Goal: Contribute content: Add original content to the website for others to see

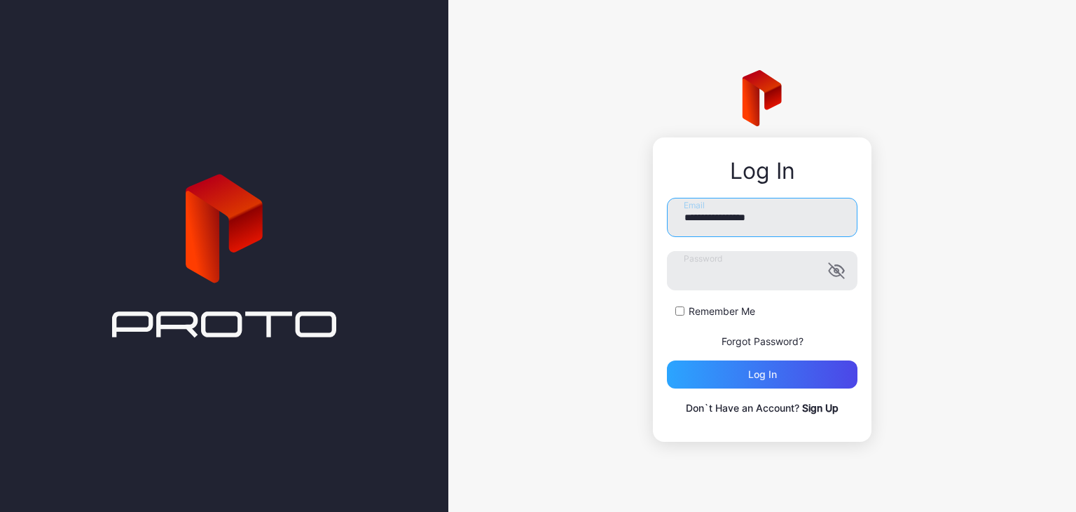
drag, startPoint x: 799, startPoint y: 214, endPoint x: 660, endPoint y: 220, distance: 138.9
click at [665, 220] on div "**********" at bounding box center [762, 289] width 219 height 304
type input "**********"
click at [746, 366] on div "Log in" at bounding box center [762, 374] width 191 height 28
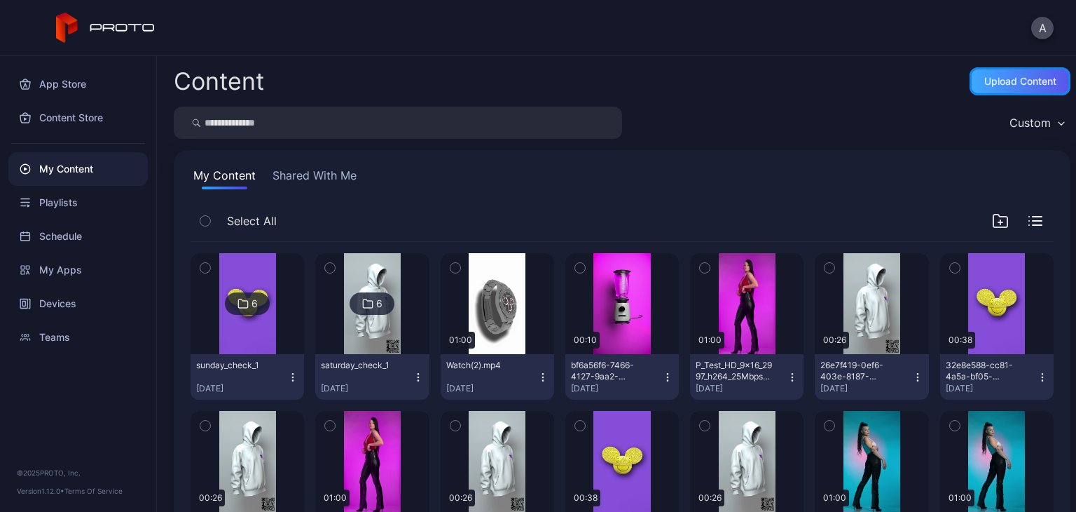
click at [985, 81] on div "Upload Content" at bounding box center [1021, 81] width 72 height 11
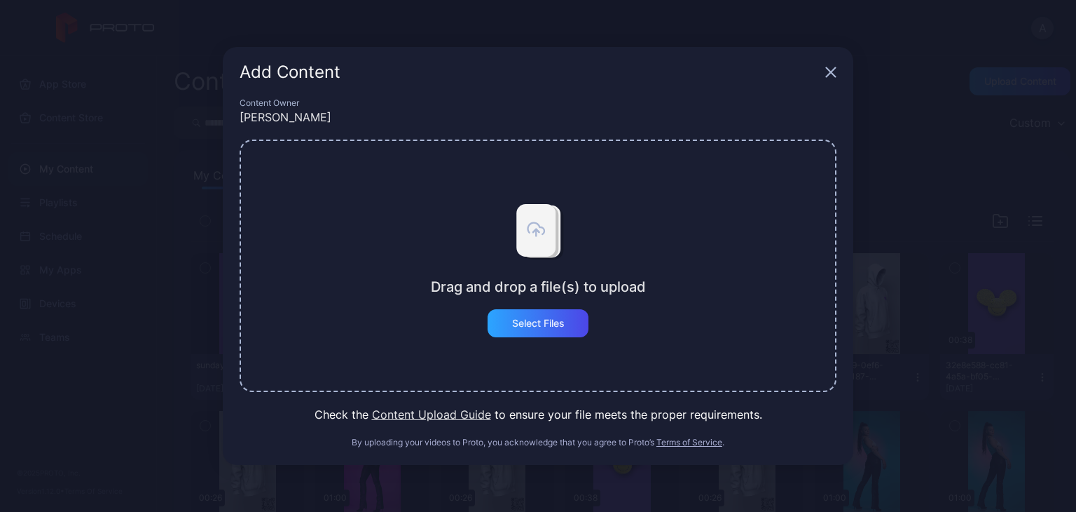
click at [542, 343] on div "Drag and drop a file(s) to upload Select Files" at bounding box center [538, 265] width 597 height 252
click at [545, 333] on div "Select Files" at bounding box center [538, 323] width 101 height 28
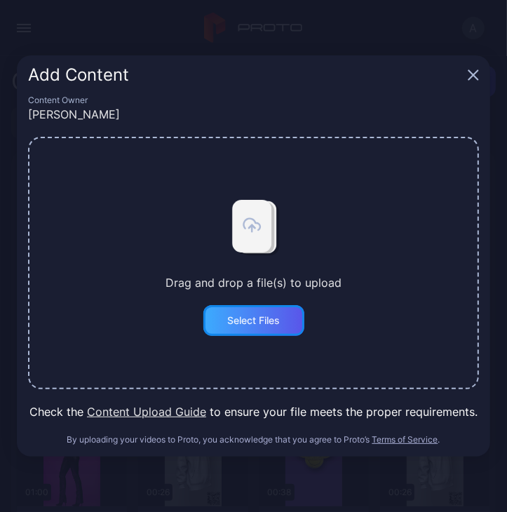
click at [252, 317] on div "Select Files" at bounding box center [253, 320] width 53 height 11
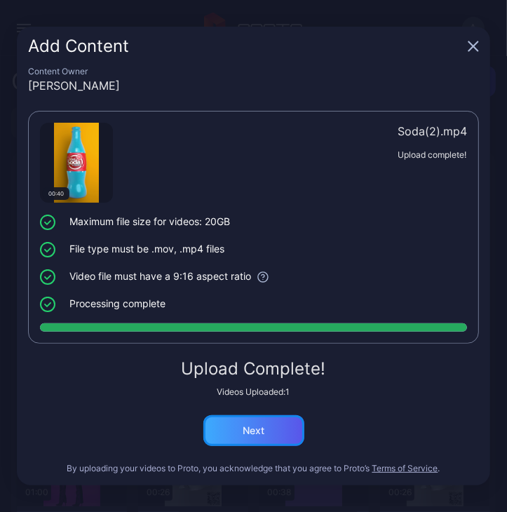
click at [284, 435] on div "Next" at bounding box center [253, 430] width 101 height 31
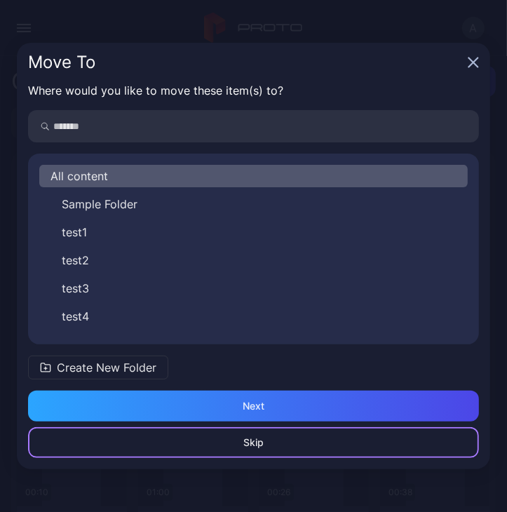
click at [270, 434] on div "Skip" at bounding box center [253, 442] width 451 height 31
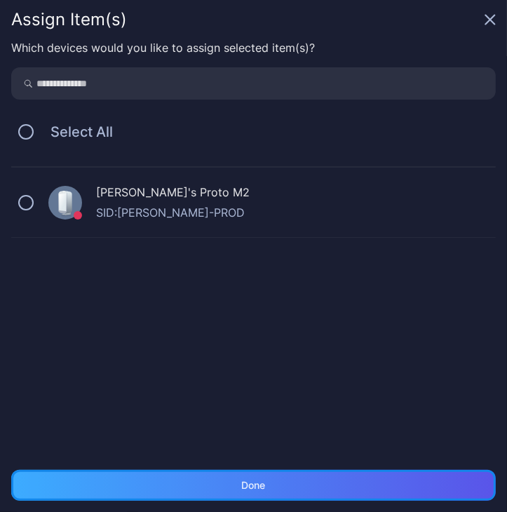
click at [258, 474] on div "Done" at bounding box center [253, 484] width 484 height 31
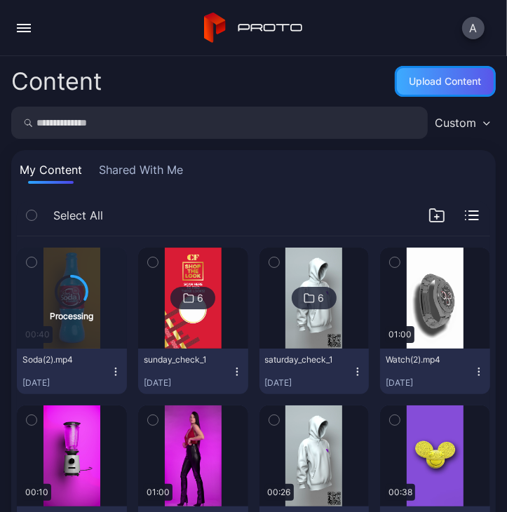
click at [425, 94] on div "Upload Content" at bounding box center [445, 81] width 101 height 31
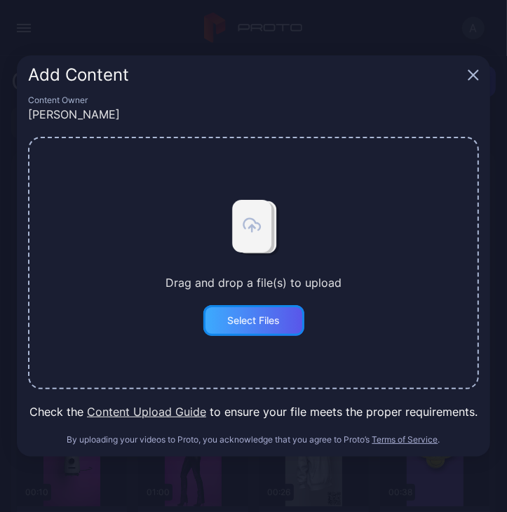
click at [242, 334] on div "Select Files" at bounding box center [253, 320] width 101 height 31
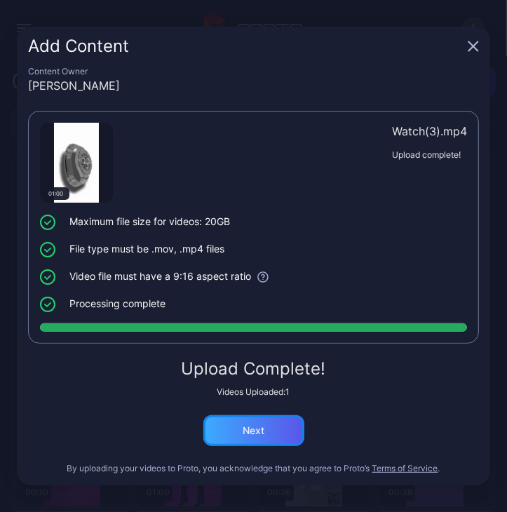
click at [275, 435] on div "Next" at bounding box center [253, 430] width 101 height 31
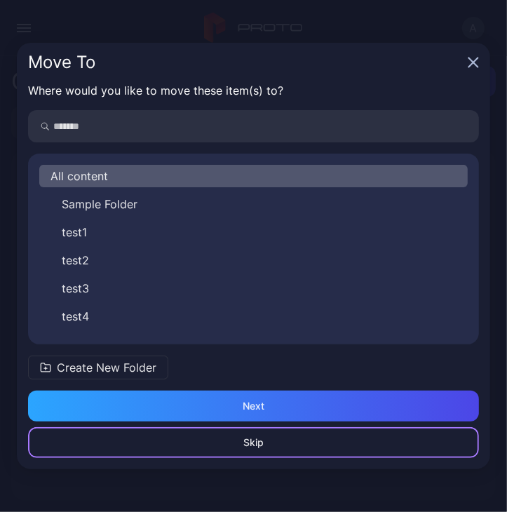
click at [270, 449] on div "Skip" at bounding box center [253, 442] width 451 height 31
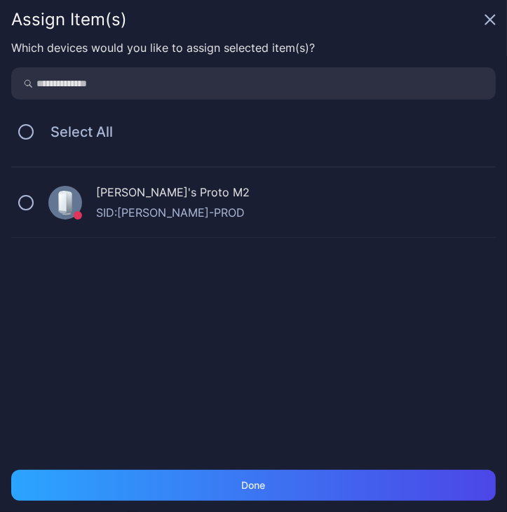
click at [488, 28] on div "Assign Item(s)" at bounding box center [253, 19] width 507 height 39
click at [490, 18] on icon "button" at bounding box center [489, 19] width 11 height 11
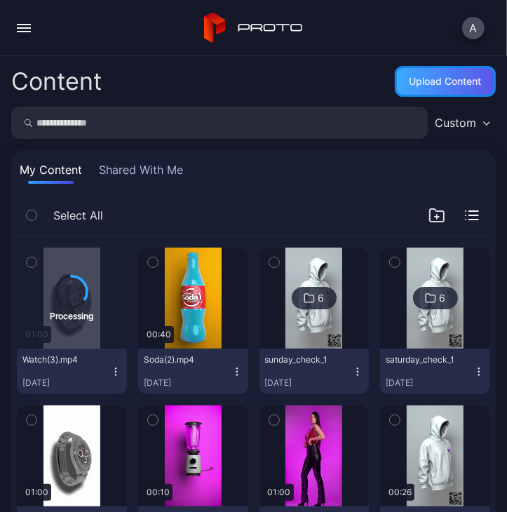
click at [419, 92] on div "Upload Content" at bounding box center [445, 81] width 101 height 31
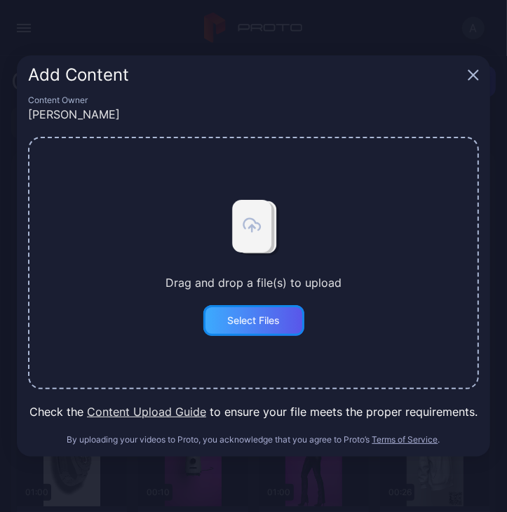
click at [252, 327] on div "Select Files" at bounding box center [253, 320] width 101 height 31
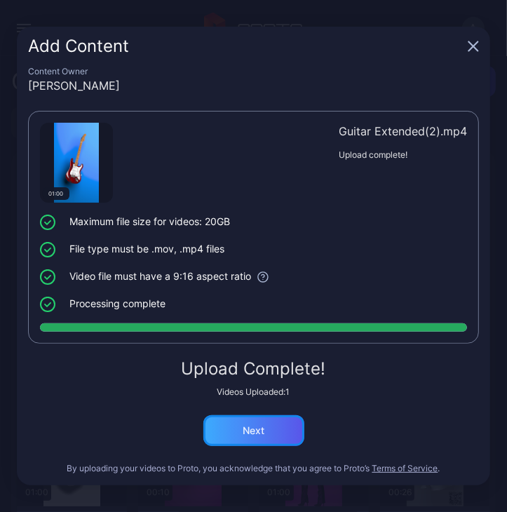
click at [272, 426] on div "Next" at bounding box center [253, 430] width 101 height 31
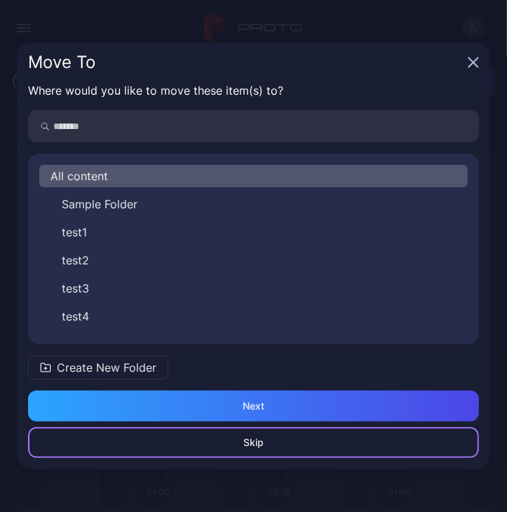
click at [267, 437] on div "Skip" at bounding box center [253, 442] width 451 height 31
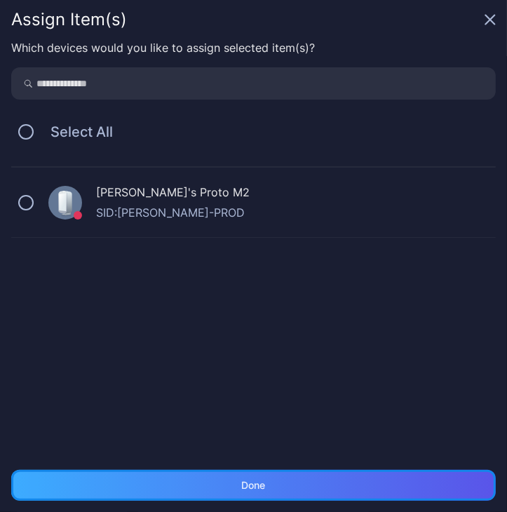
click at [256, 474] on div "Done" at bounding box center [253, 484] width 484 height 31
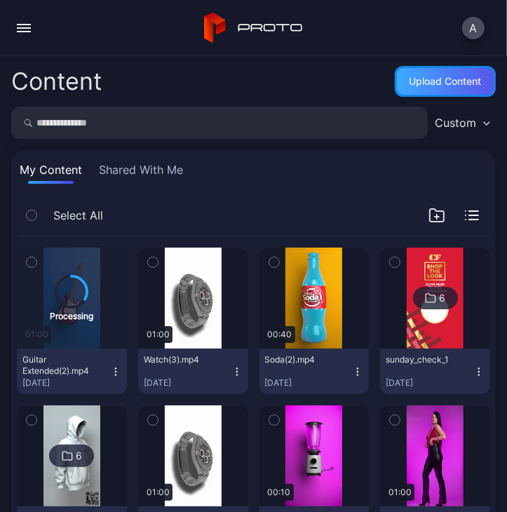
click at [409, 76] on div "Upload Content" at bounding box center [445, 81] width 72 height 11
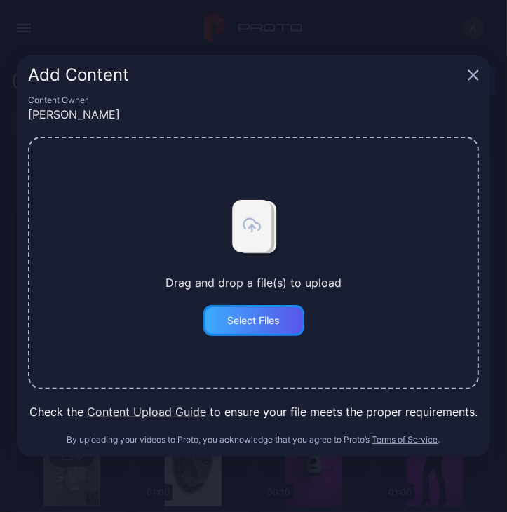
click at [251, 324] on div "Select Files" at bounding box center [253, 320] width 53 height 11
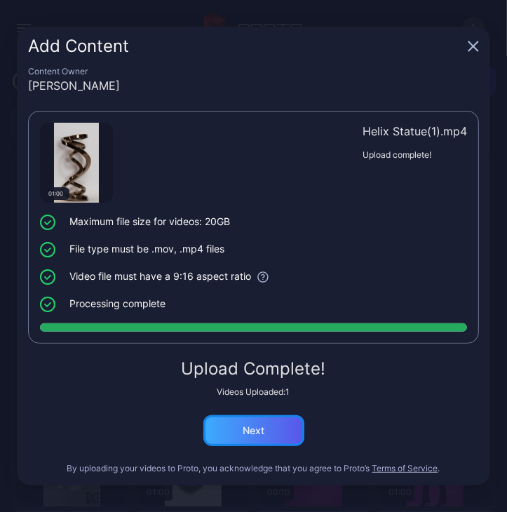
click at [248, 419] on div "Next" at bounding box center [253, 430] width 101 height 31
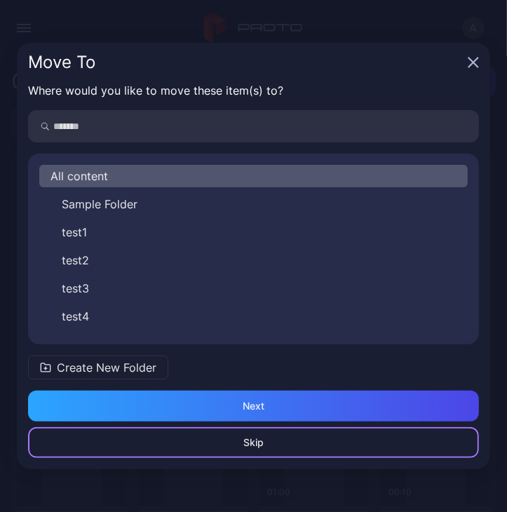
click at [266, 438] on div "Skip" at bounding box center [253, 442] width 451 height 31
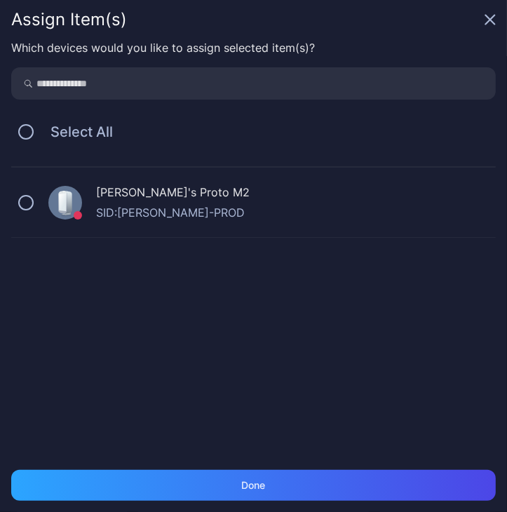
click at [276, 460] on div "Which devices would you like to assign selected item(s)? Select All Alex's Prot…" at bounding box center [253, 254] width 507 height 430
click at [277, 467] on div "Which devices would you like to assign selected item(s)? Select All Alex's Prot…" at bounding box center [253, 254] width 507 height 430
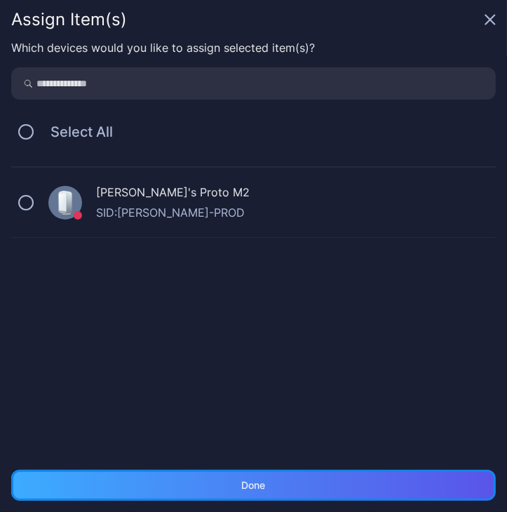
click at [280, 477] on div "Done" at bounding box center [253, 484] width 484 height 31
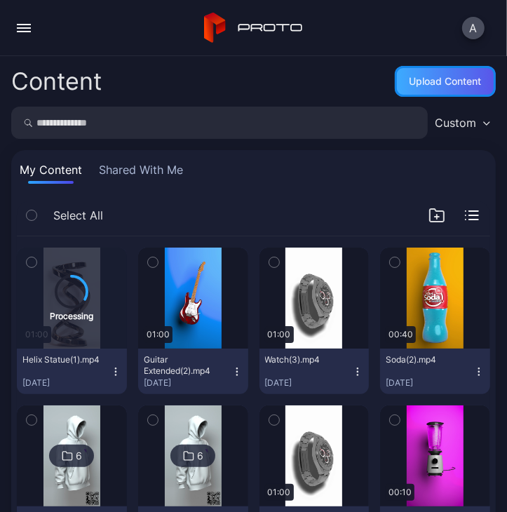
click at [420, 71] on div "Upload Content" at bounding box center [445, 81] width 101 height 31
click at [442, 78] on div "Upload Content" at bounding box center [445, 81] width 72 height 11
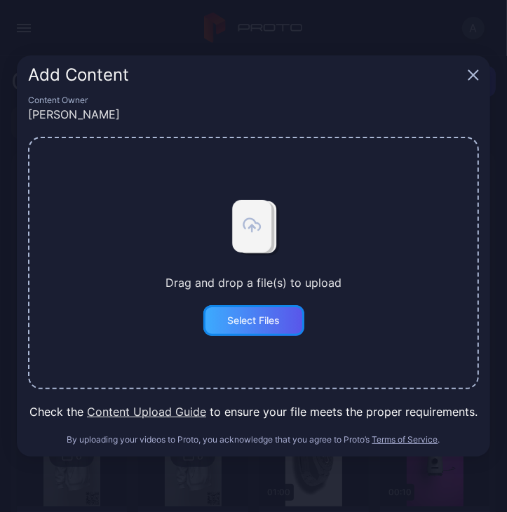
click at [280, 309] on div "Select Files" at bounding box center [253, 320] width 101 height 31
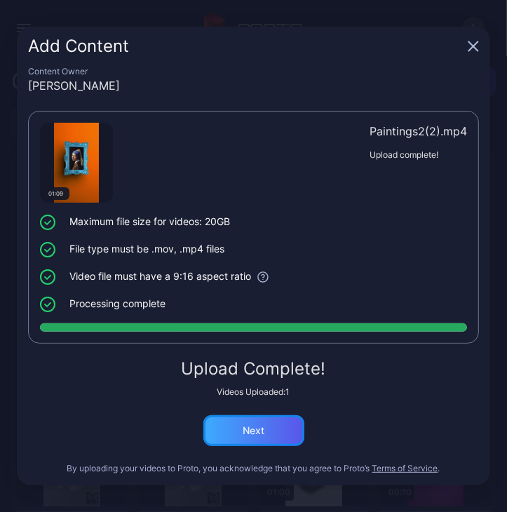
click at [286, 439] on div "Next" at bounding box center [253, 430] width 101 height 31
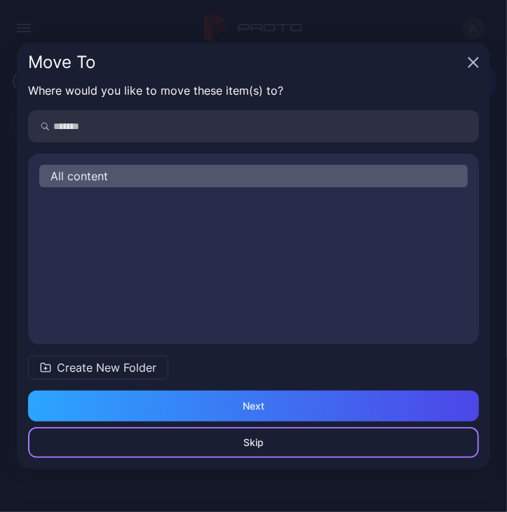
click at [265, 439] on div "Skip" at bounding box center [253, 442] width 451 height 31
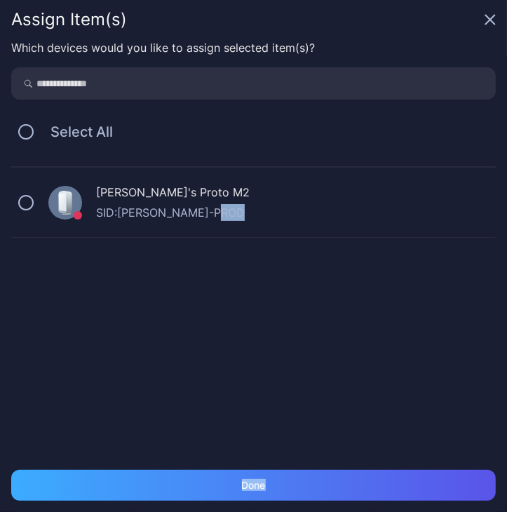
drag, startPoint x: 263, startPoint y: 467, endPoint x: 259, endPoint y: 487, distance: 20.8
click at [263, 469] on div "Assign Item(s) Which devices would you like to assign selected item(s)? Select …" at bounding box center [253, 256] width 507 height 512
click at [254, 491] on div at bounding box center [254, 491] width 0 height 0
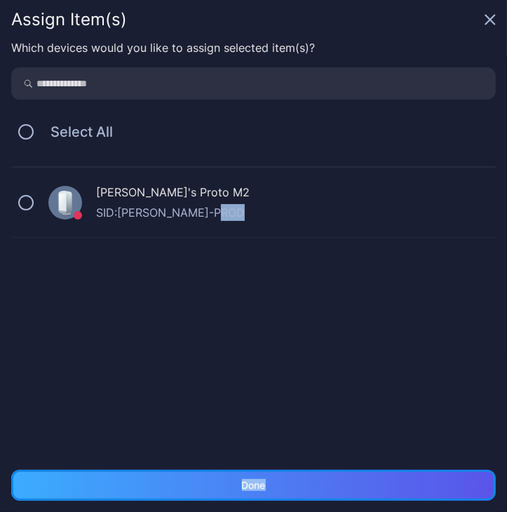
click at [263, 485] on div "Done" at bounding box center [254, 484] width 24 height 11
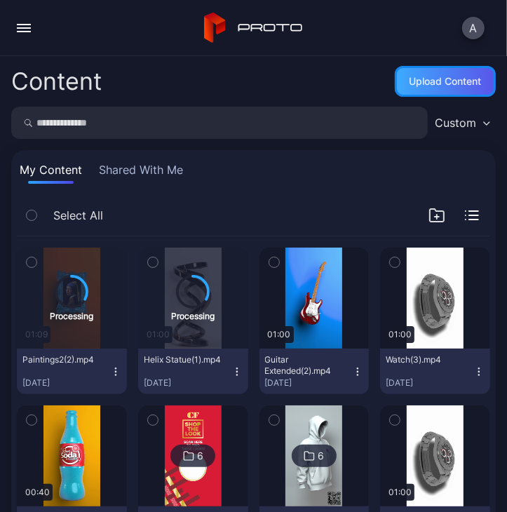
click at [421, 95] on div "Upload Content" at bounding box center [445, 81] width 101 height 31
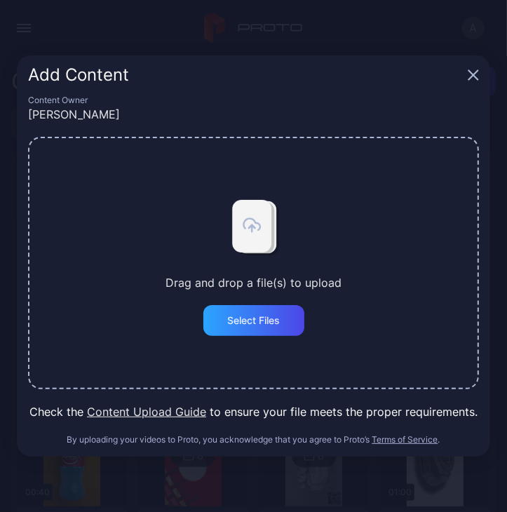
click at [472, 71] on icon "button" at bounding box center [472, 74] width 11 height 11
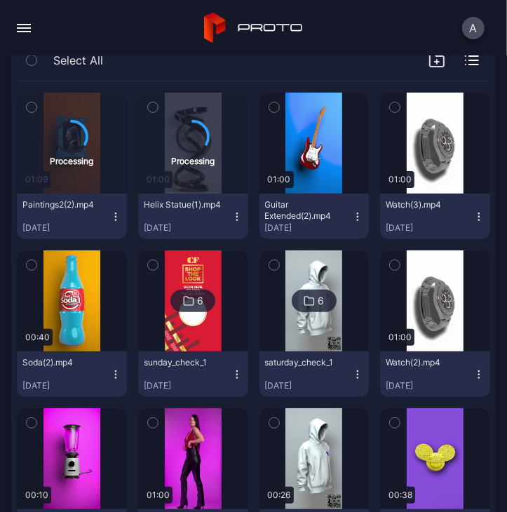
scroll to position [210, 0]
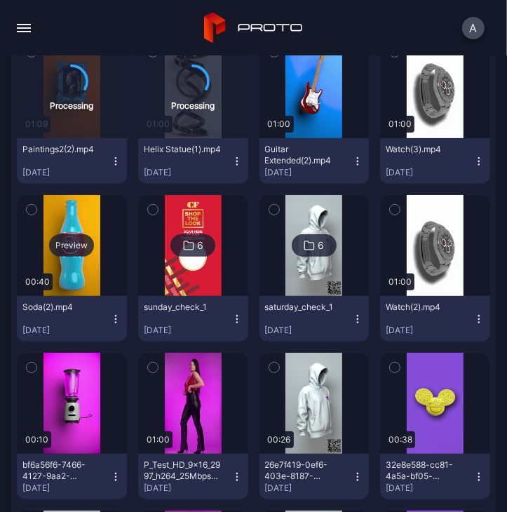
click at [54, 270] on div "Preview" at bounding box center [72, 245] width 110 height 101
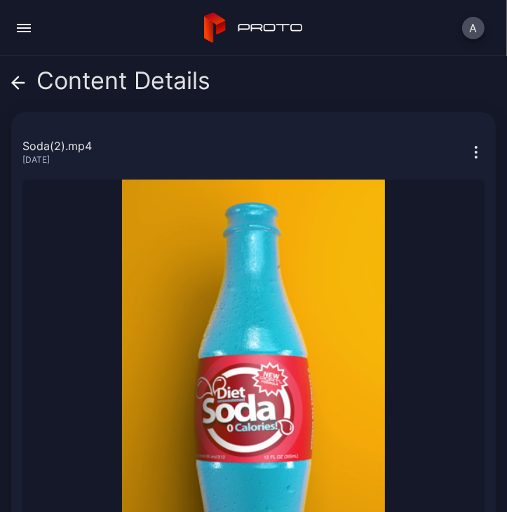
click at [18, 90] on span at bounding box center [18, 80] width 14 height 27
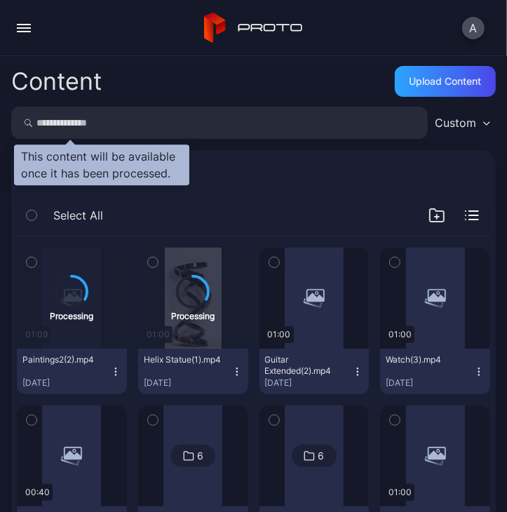
scroll to position [210, 0]
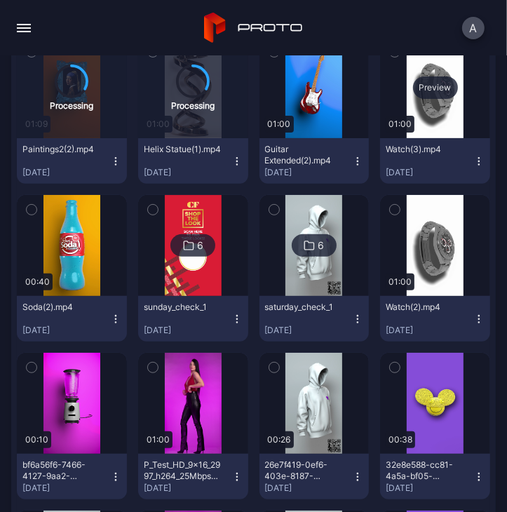
click at [418, 121] on div "Preview" at bounding box center [435, 87] width 110 height 101
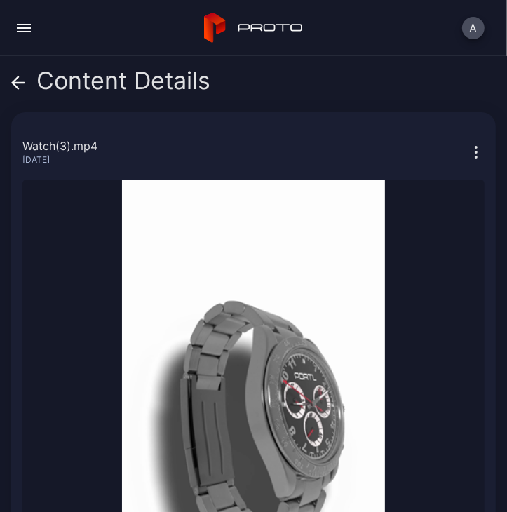
click at [444, 99] on div "Content Details" at bounding box center [253, 84] width 484 height 34
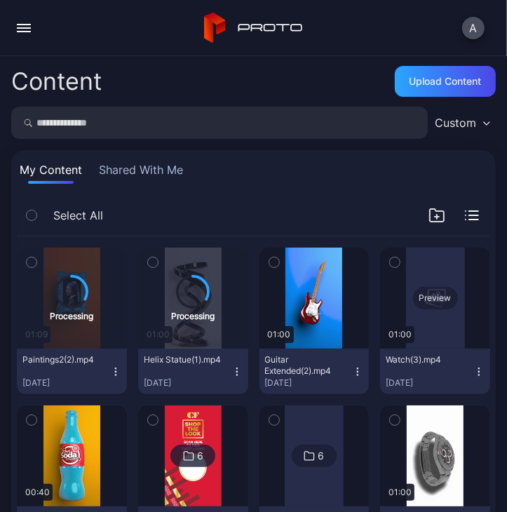
scroll to position [210, 0]
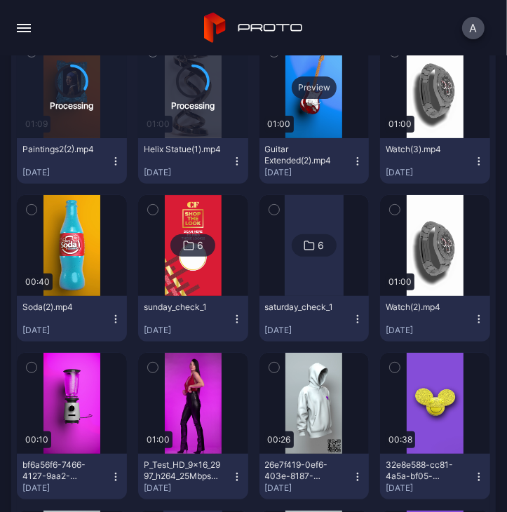
click at [320, 119] on div "Preview" at bounding box center [314, 87] width 110 height 101
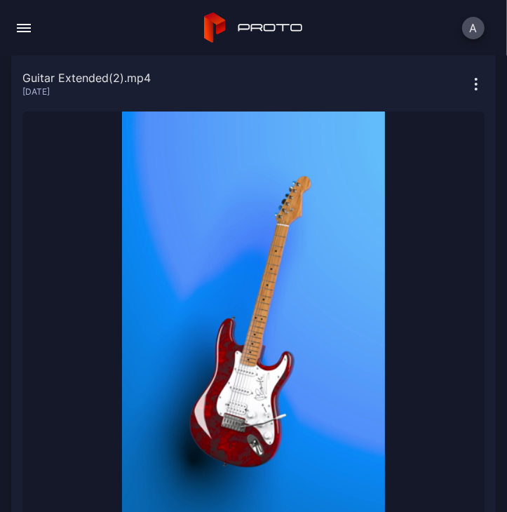
scroll to position [70, 0]
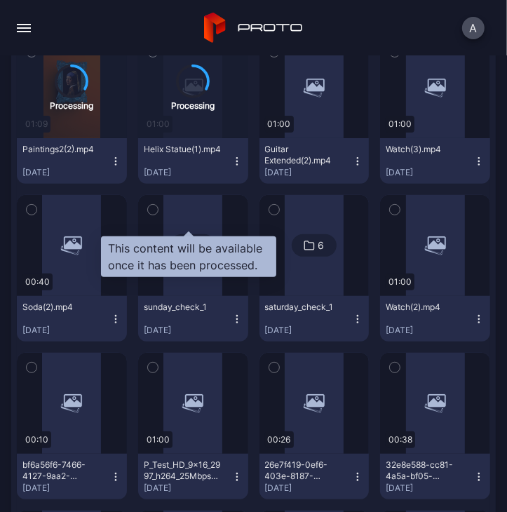
scroll to position [70, 0]
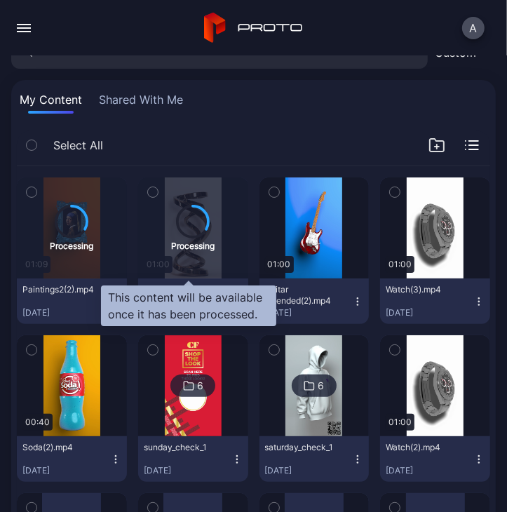
click at [175, 244] on div "Processing" at bounding box center [192, 244] width 43 height 13
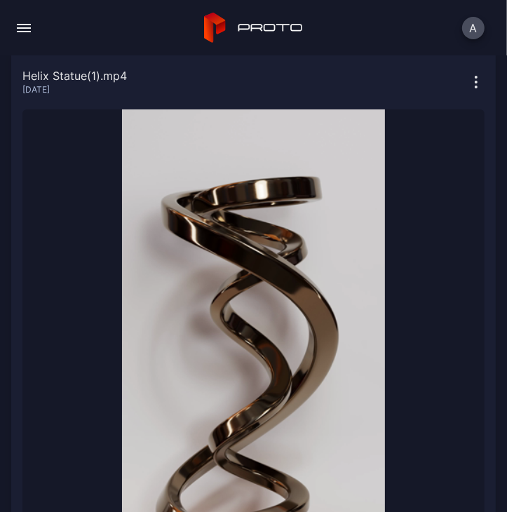
scroll to position [140, 0]
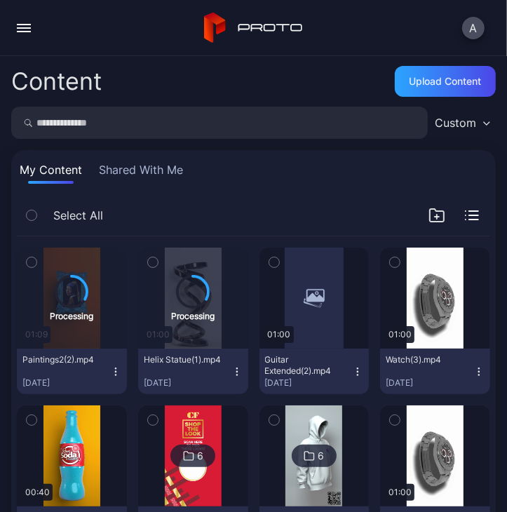
scroll to position [70, 0]
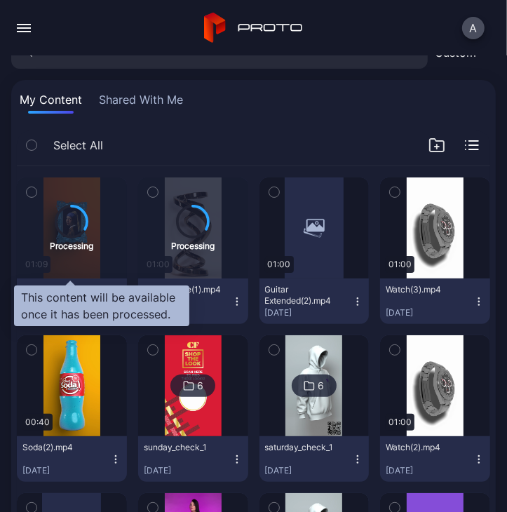
click at [76, 259] on div "Processing" at bounding box center [72, 227] width 110 height 101
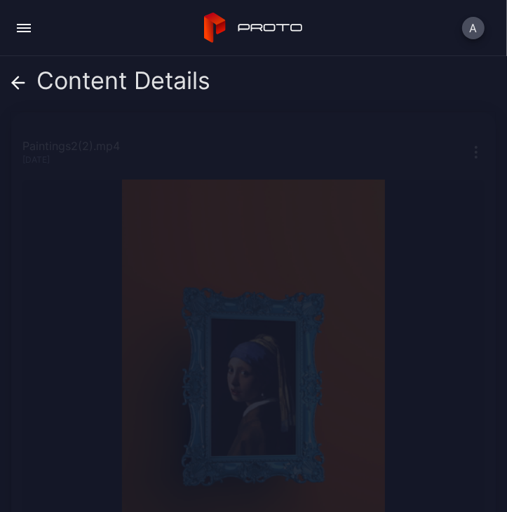
click at [14, 80] on icon at bounding box center [16, 82] width 6 height 12
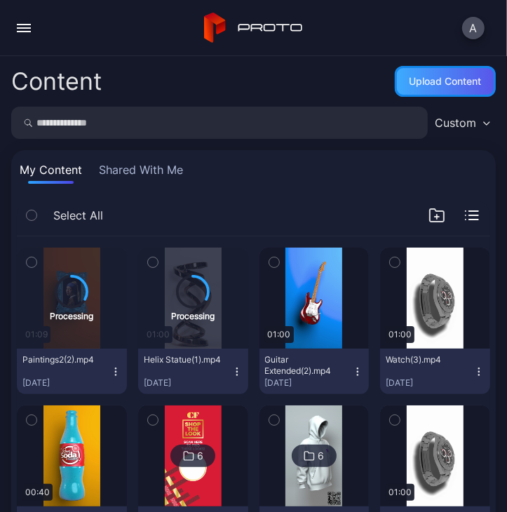
click at [432, 91] on div "Upload Content" at bounding box center [445, 81] width 101 height 31
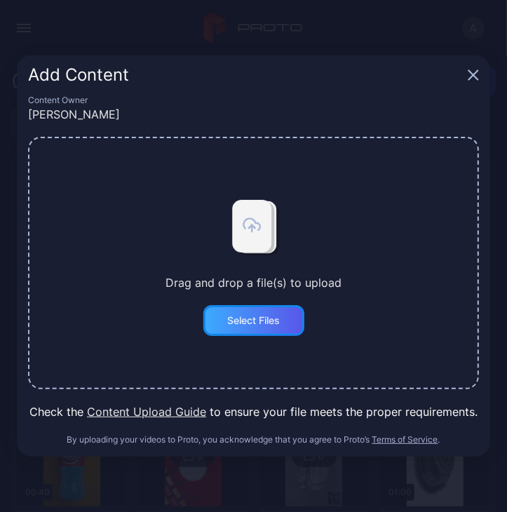
click at [219, 307] on div "Select Files" at bounding box center [253, 320] width 101 height 31
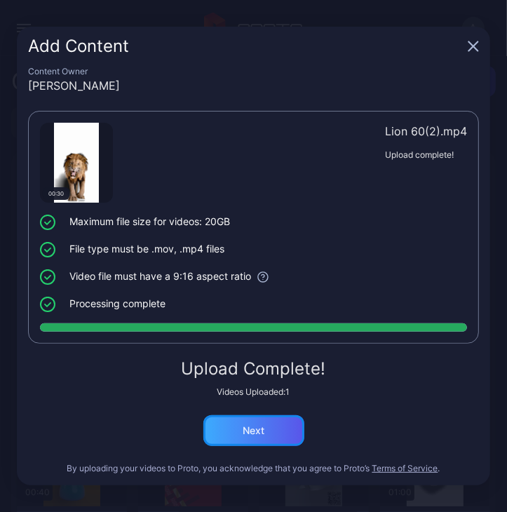
click at [242, 425] on div "Next" at bounding box center [253, 430] width 22 height 11
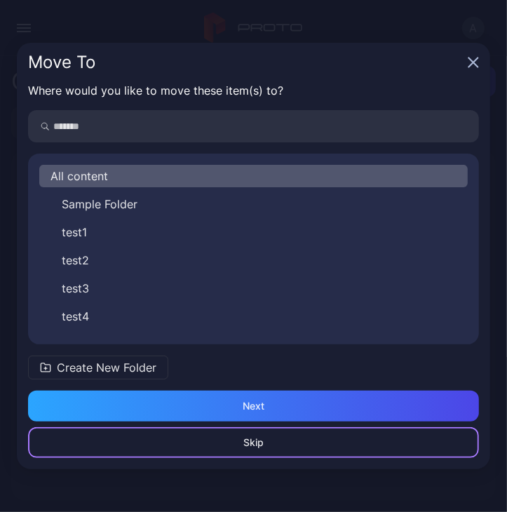
click at [267, 437] on div "Skip" at bounding box center [253, 442] width 451 height 31
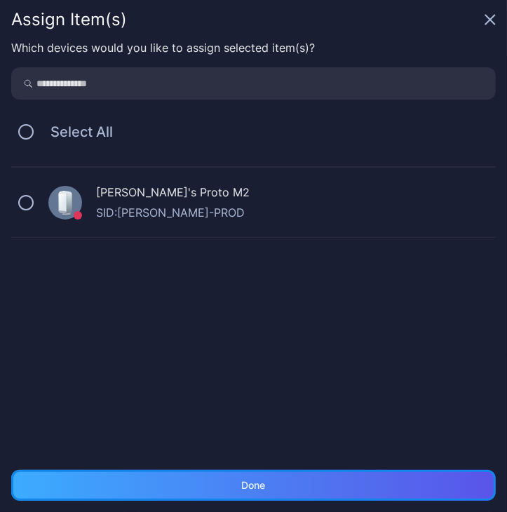
click at [263, 472] on div "Done" at bounding box center [253, 484] width 484 height 31
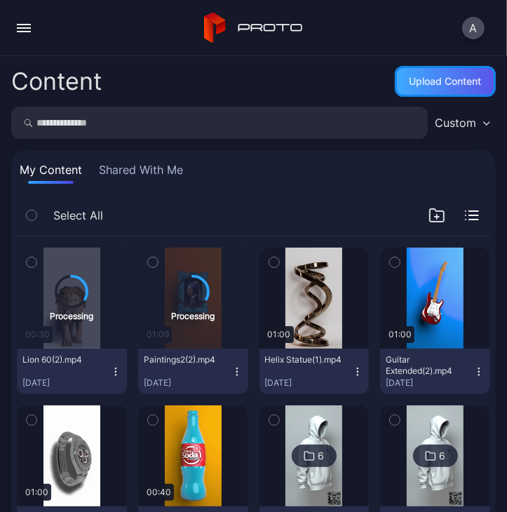
click at [460, 82] on div "Upload Content" at bounding box center [445, 81] width 72 height 11
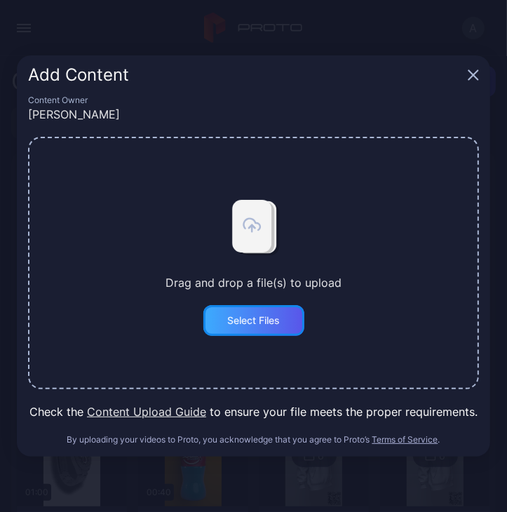
click at [261, 329] on div "Select Files" at bounding box center [253, 320] width 101 height 31
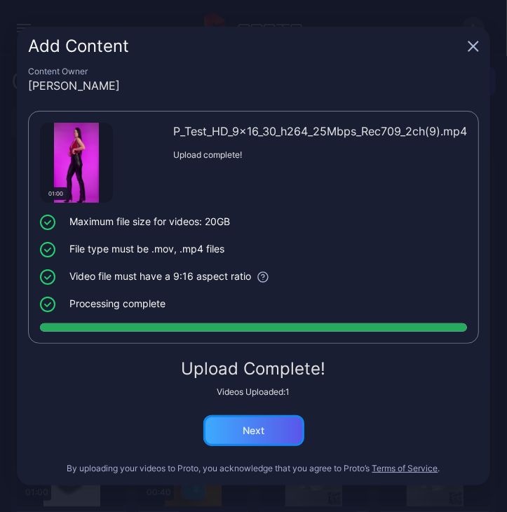
click at [256, 434] on div "Next" at bounding box center [253, 430] width 22 height 11
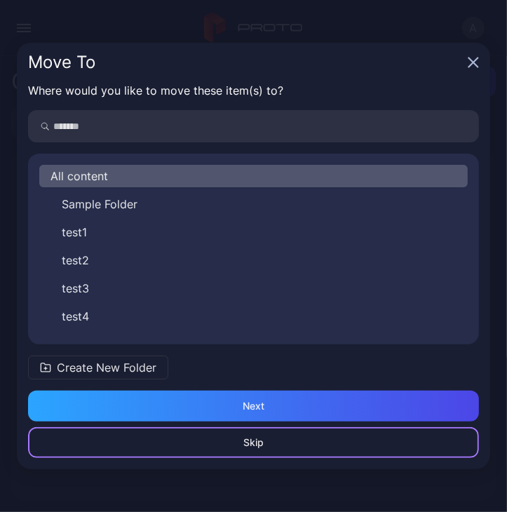
click at [263, 441] on div "Skip" at bounding box center [253, 442] width 451 height 31
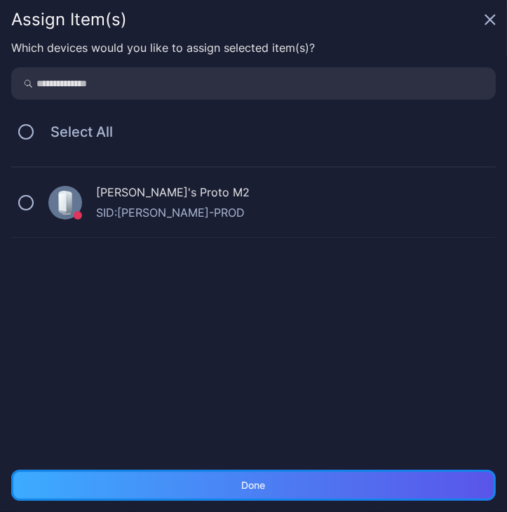
click at [292, 494] on div "Done" at bounding box center [253, 484] width 484 height 31
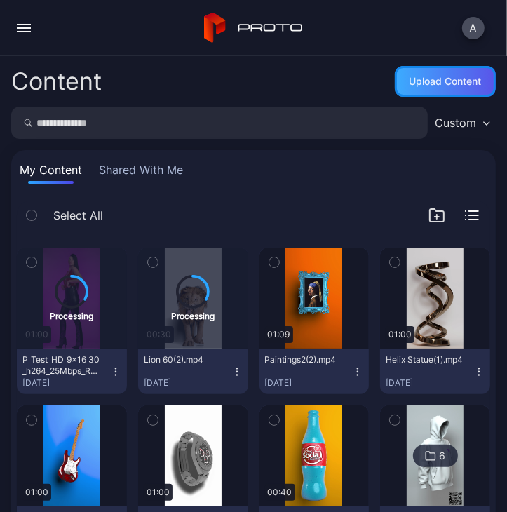
click at [430, 96] on div "Upload Content" at bounding box center [445, 81] width 101 height 31
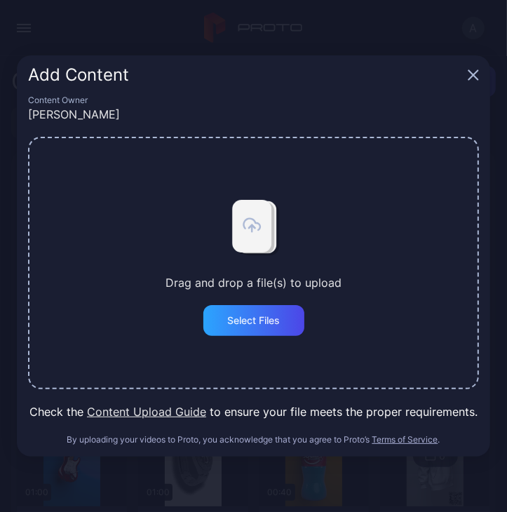
click at [471, 77] on icon "button" at bounding box center [473, 75] width 9 height 9
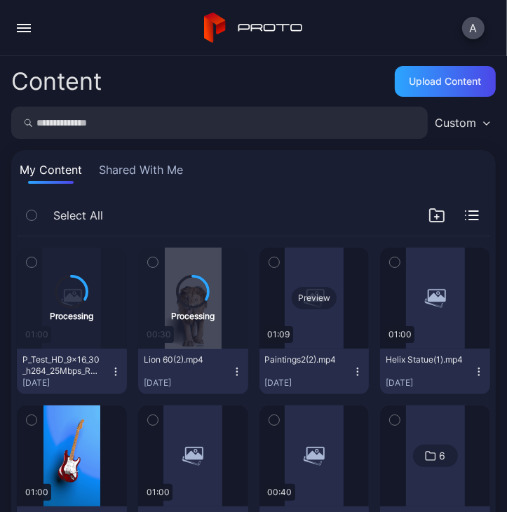
click at [310, 299] on div "Preview" at bounding box center [314, 298] width 45 height 22
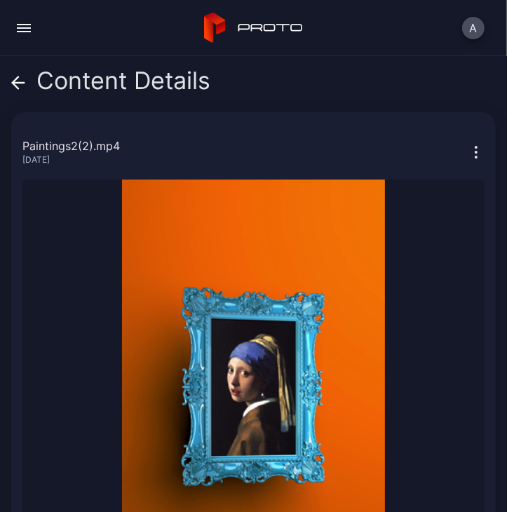
click at [8, 84] on div "Content Details Paintings2(2).mp4 [DATE] Sorry, your browser doesn‘t support em…" at bounding box center [253, 283] width 507 height 455
click at [14, 83] on icon at bounding box center [19, 83] width 12 height 0
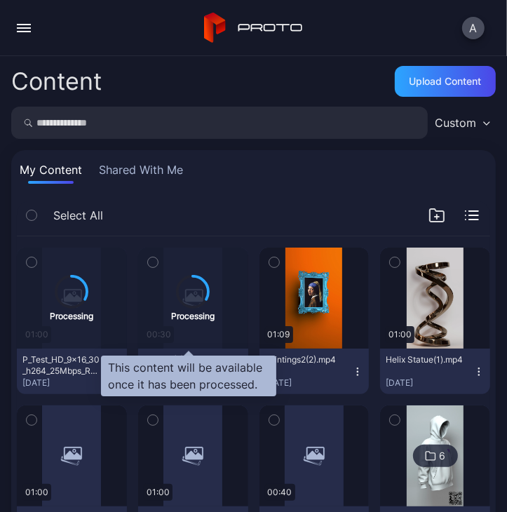
click at [204, 266] on div "Processing" at bounding box center [193, 297] width 110 height 101
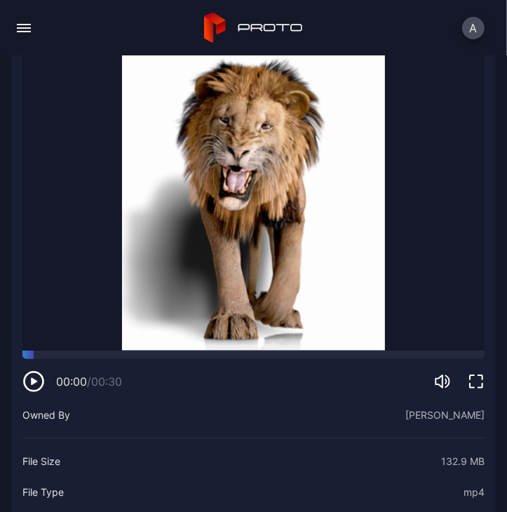
scroll to position [350, 0]
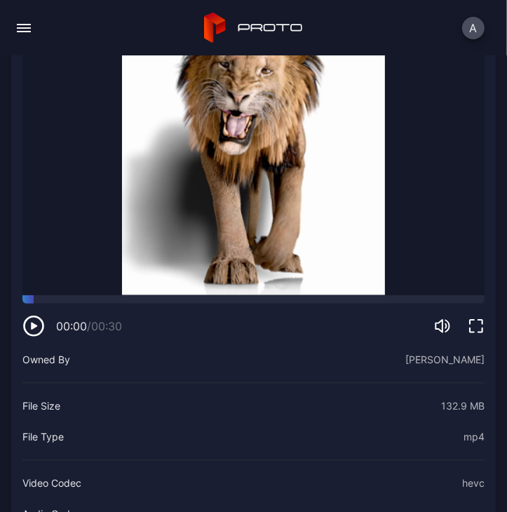
click at [35, 322] on icon "button" at bounding box center [34, 325] width 6 height 7
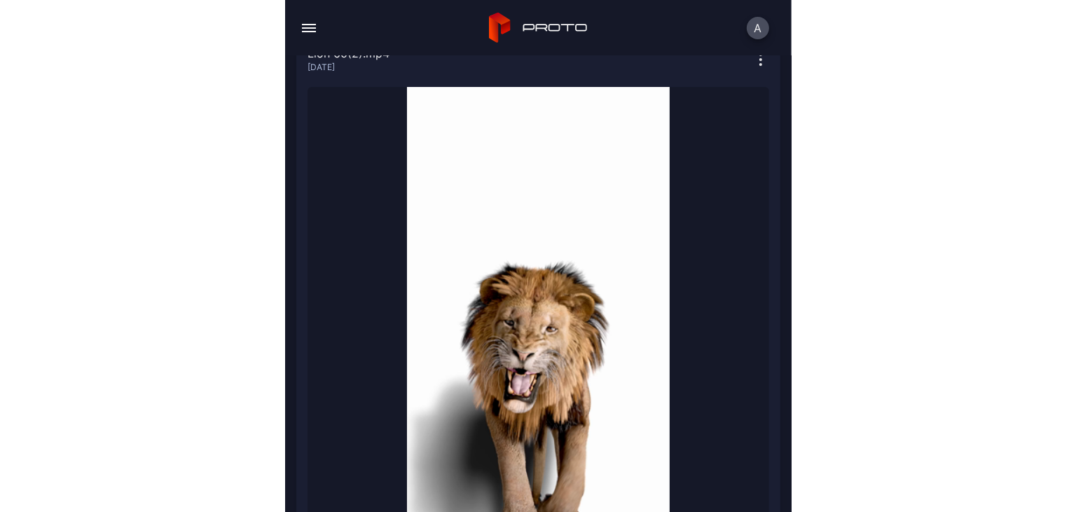
scroll to position [70, 0]
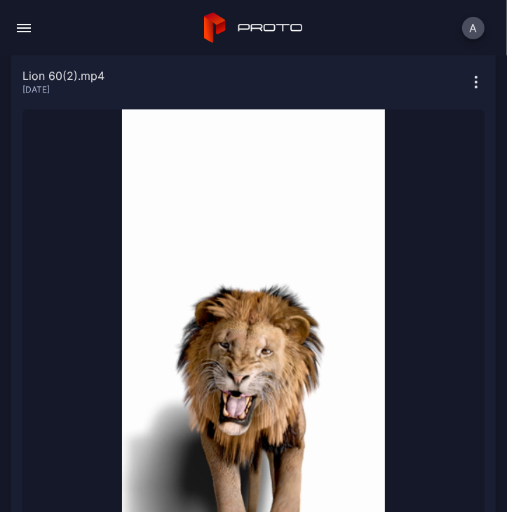
click at [22, 29] on button "button" at bounding box center [24, 28] width 28 height 28
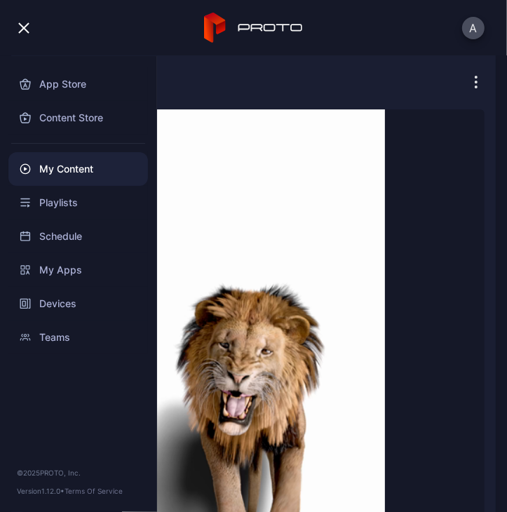
click at [65, 168] on div "My Content" at bounding box center [77, 169] width 139 height 34
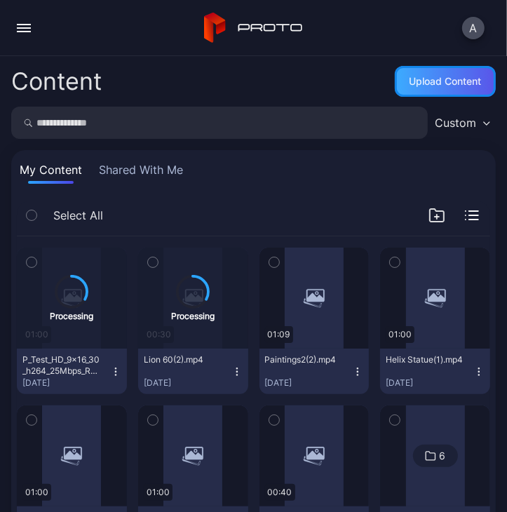
click at [416, 85] on div "Upload Content" at bounding box center [445, 81] width 72 height 11
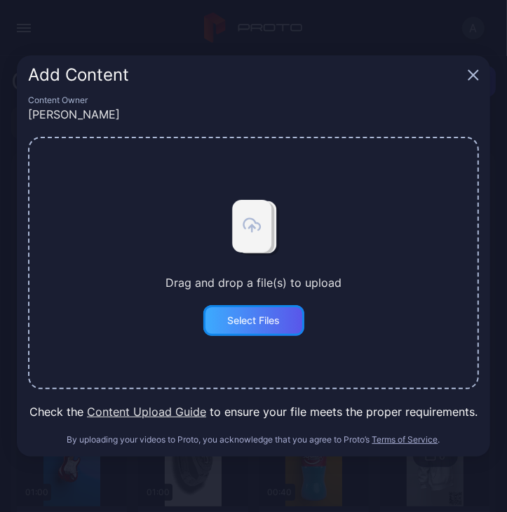
click at [269, 323] on div "Select Files" at bounding box center [253, 320] width 53 height 11
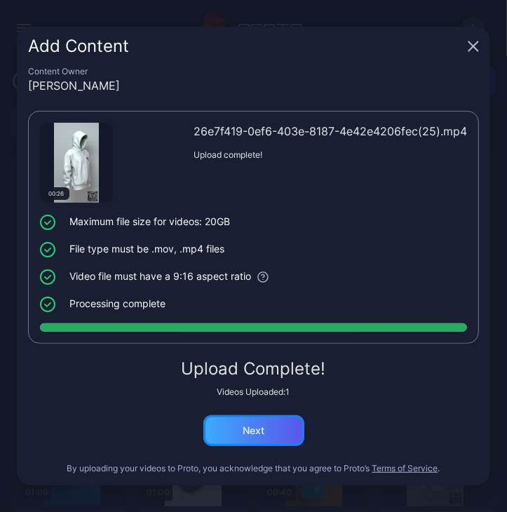
click at [272, 417] on div "Next" at bounding box center [253, 430] width 101 height 31
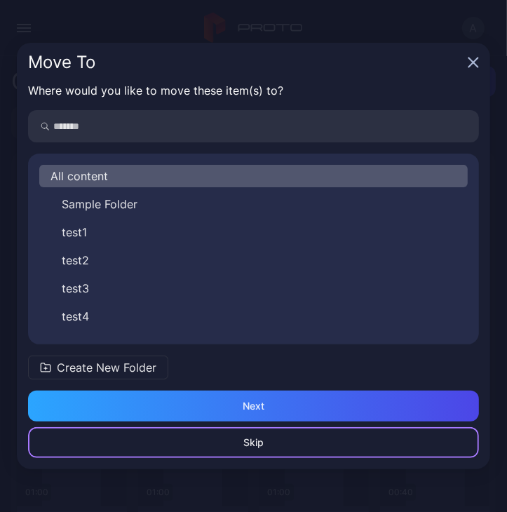
click at [253, 446] on div "Skip" at bounding box center [253, 442] width 20 height 11
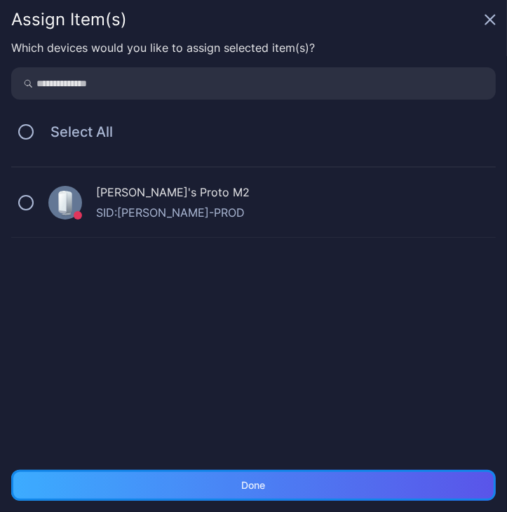
click at [247, 481] on div "Done" at bounding box center [254, 484] width 24 height 11
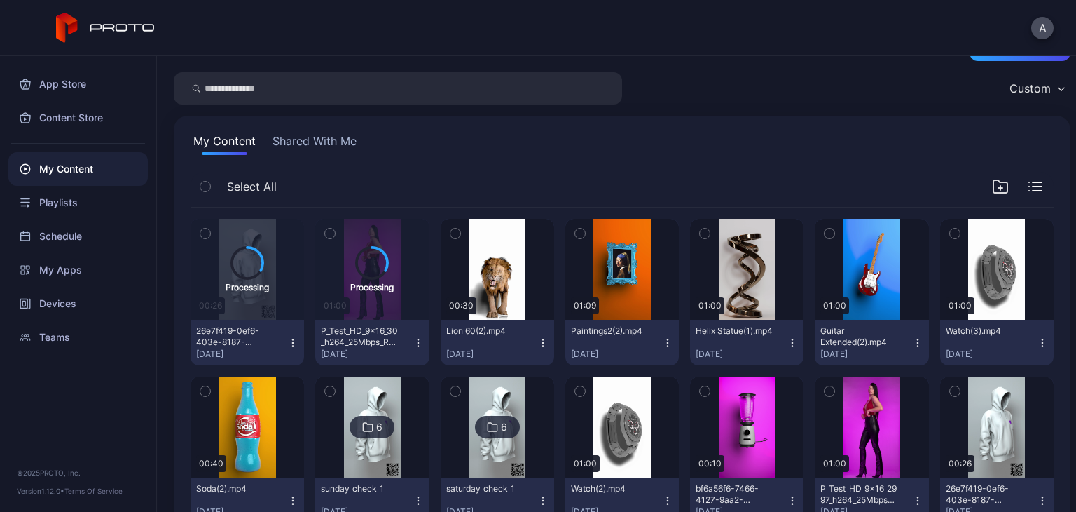
scroll to position [140, 0]
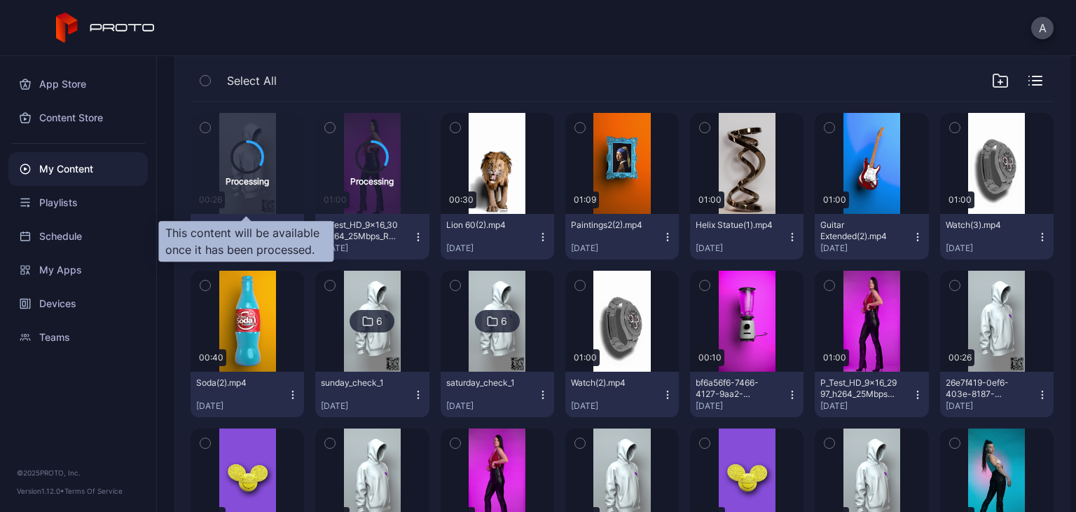
click at [207, 128] on icon "button" at bounding box center [205, 127] width 10 height 15
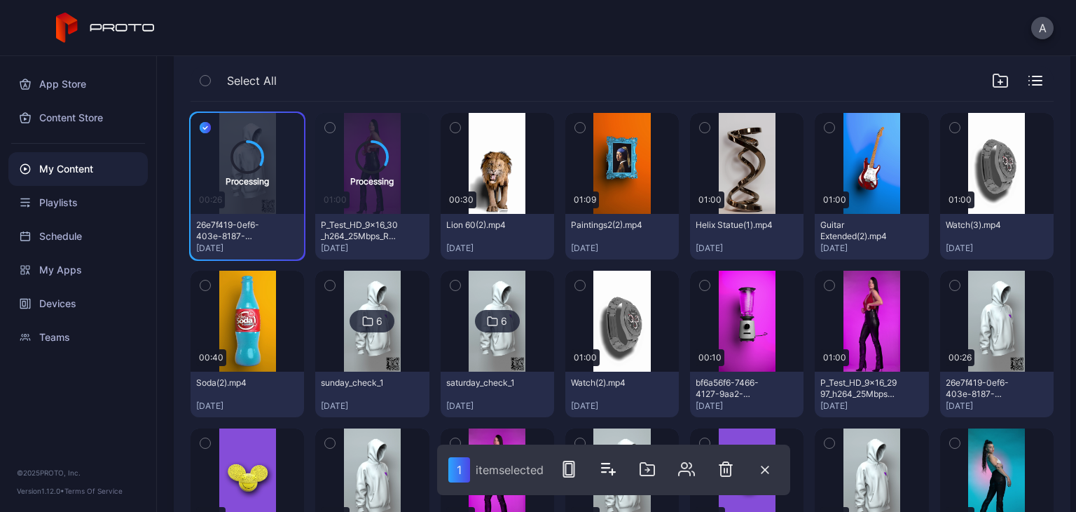
drag, startPoint x: 325, startPoint y: 130, endPoint x: 466, endPoint y: 118, distance: 141.3
click at [325, 130] on icon "button" at bounding box center [330, 127] width 10 height 15
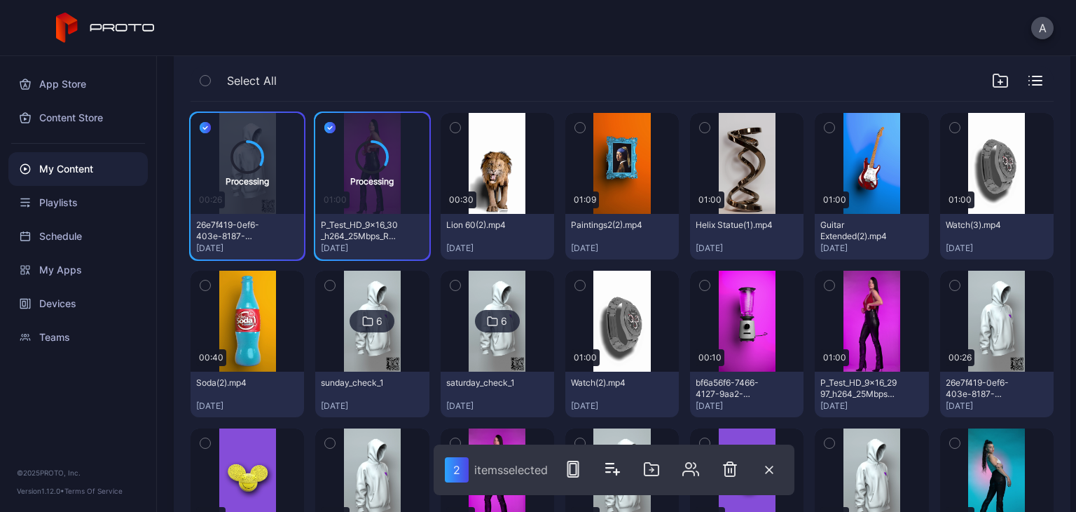
click at [460, 128] on button "button" at bounding box center [455, 127] width 29 height 29
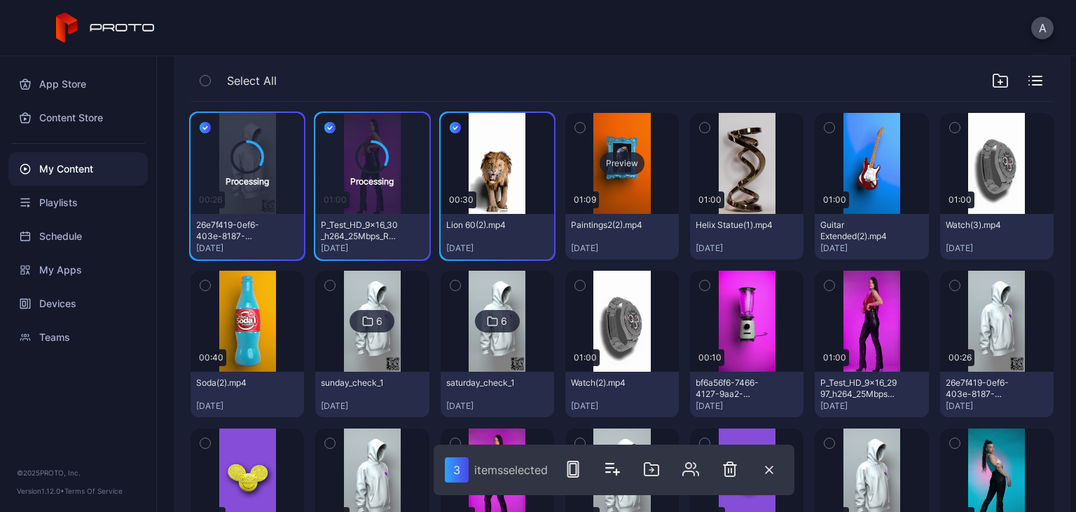
drag, startPoint x: 585, startPoint y: 124, endPoint x: 618, endPoint y: 123, distance: 32.9
click at [506, 124] on button "button" at bounding box center [579, 127] width 29 height 29
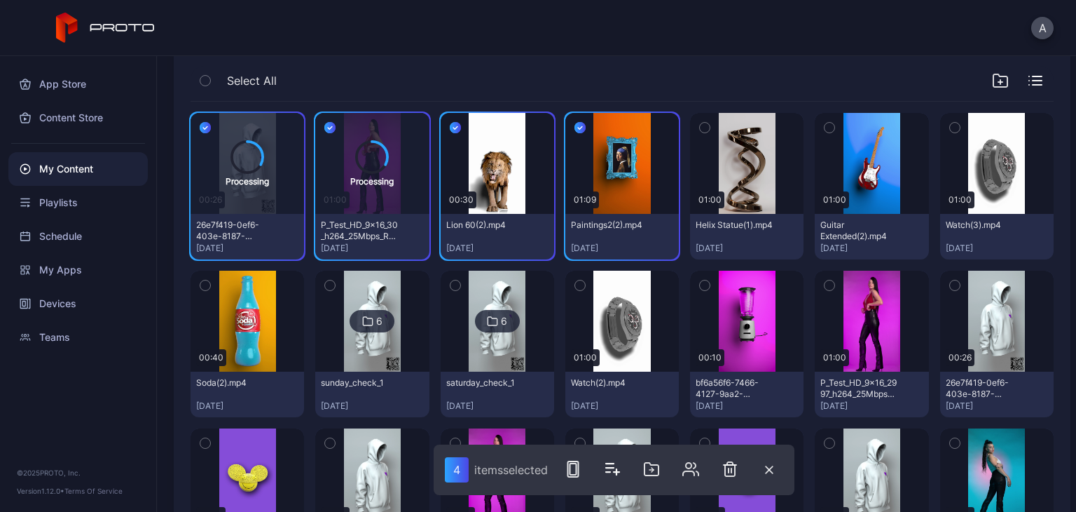
click at [506, 129] on icon "button" at bounding box center [705, 127] width 10 height 15
click at [506, 129] on button "button" at bounding box center [829, 127] width 29 height 29
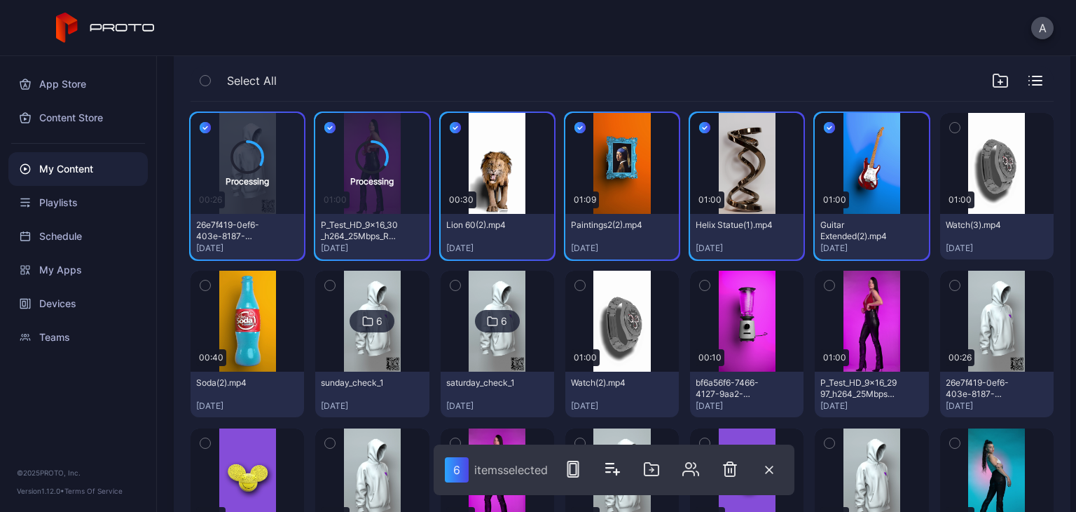
click at [506, 124] on button "button" at bounding box center [954, 127] width 29 height 29
click at [207, 284] on icon "button" at bounding box center [205, 285] width 4 height 2
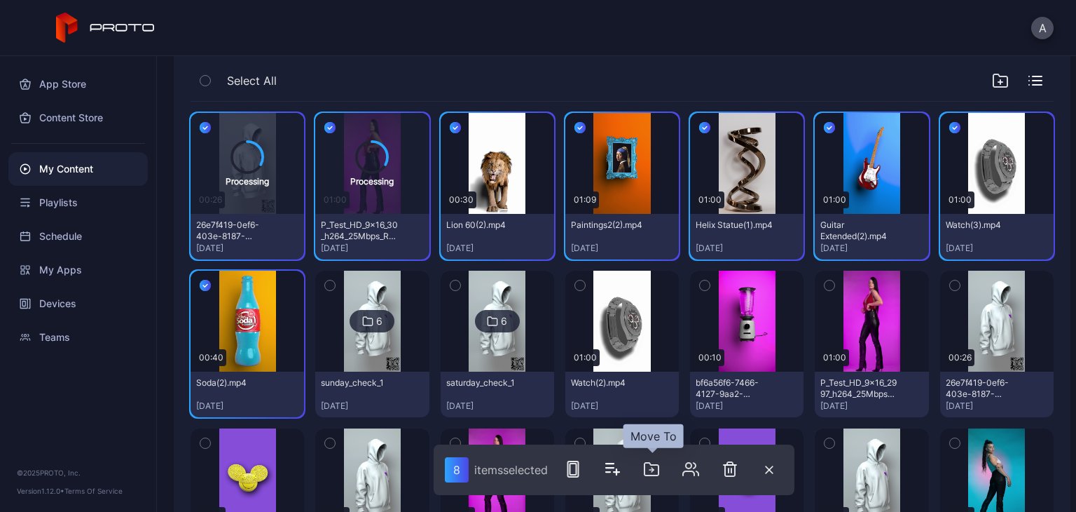
click at [506, 466] on icon "button" at bounding box center [651, 468] width 17 height 17
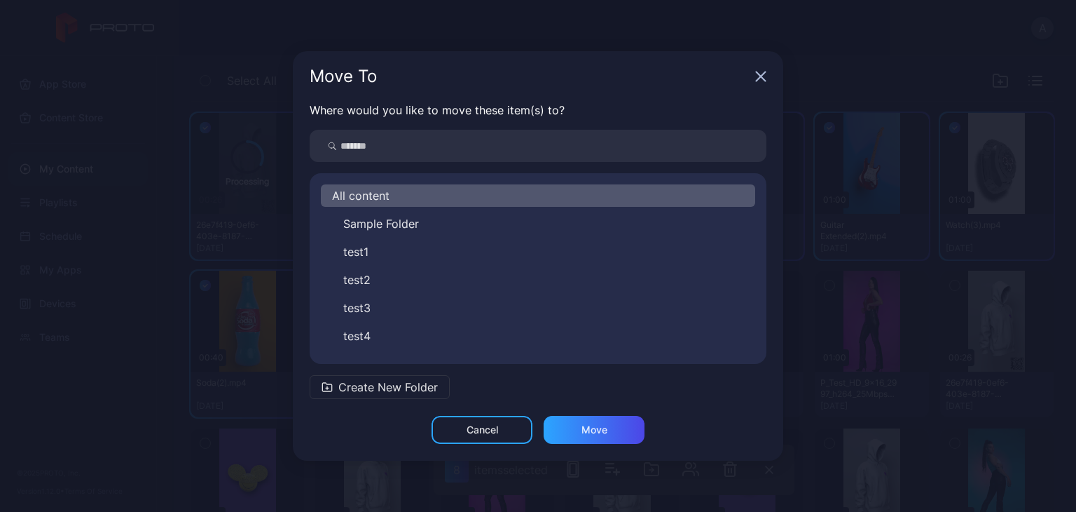
click at [399, 379] on span "Create New Folder" at bounding box center [388, 386] width 100 height 17
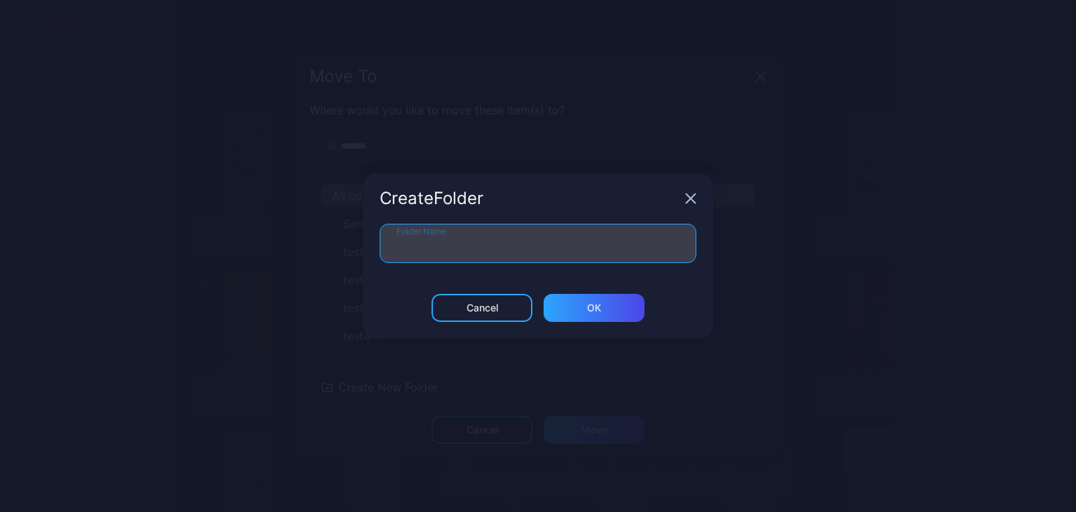
click at [418, 252] on input "Folder Name" at bounding box center [538, 243] width 317 height 39
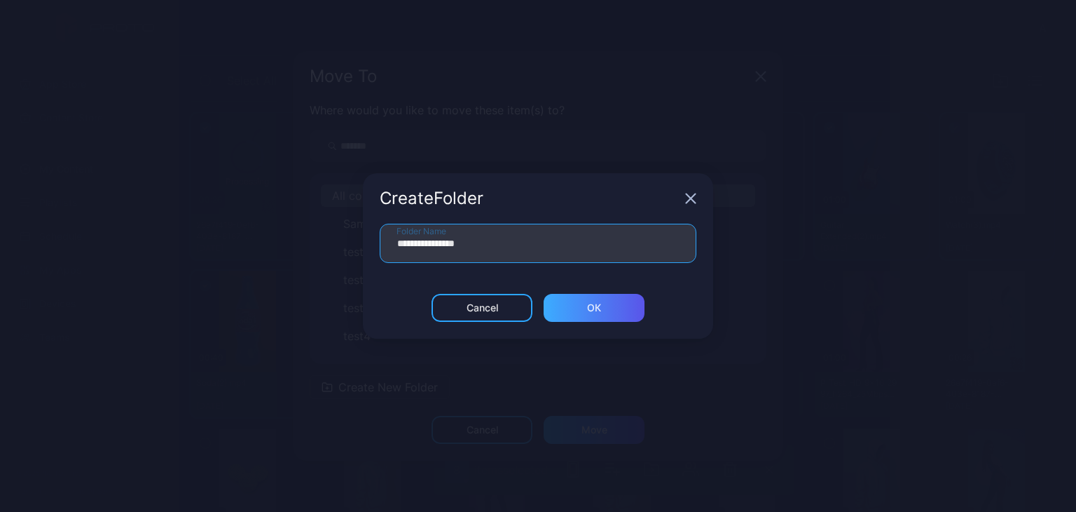
type input "**********"
click at [506, 310] on div "ОК" at bounding box center [594, 308] width 101 height 28
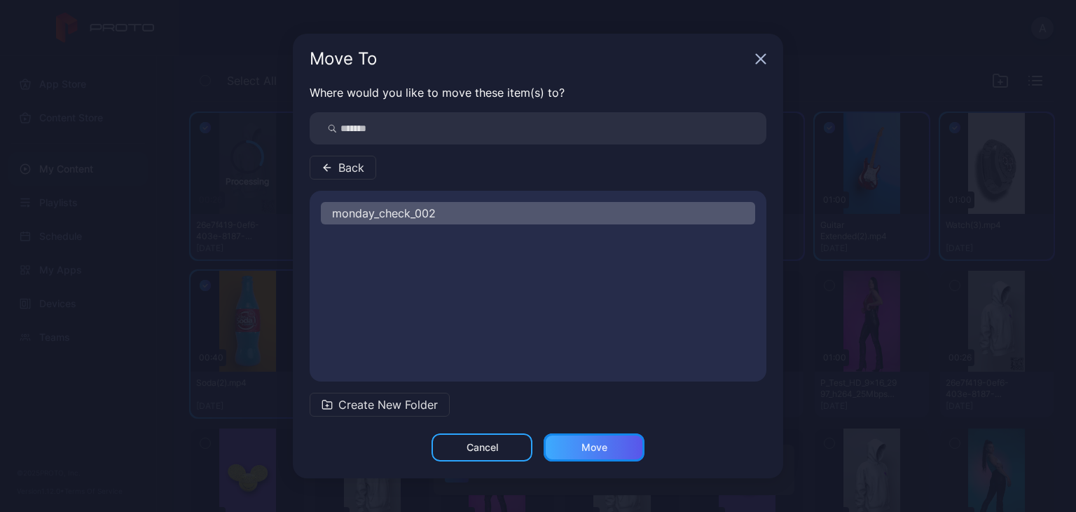
click at [506, 441] on div "Move" at bounding box center [594, 447] width 101 height 28
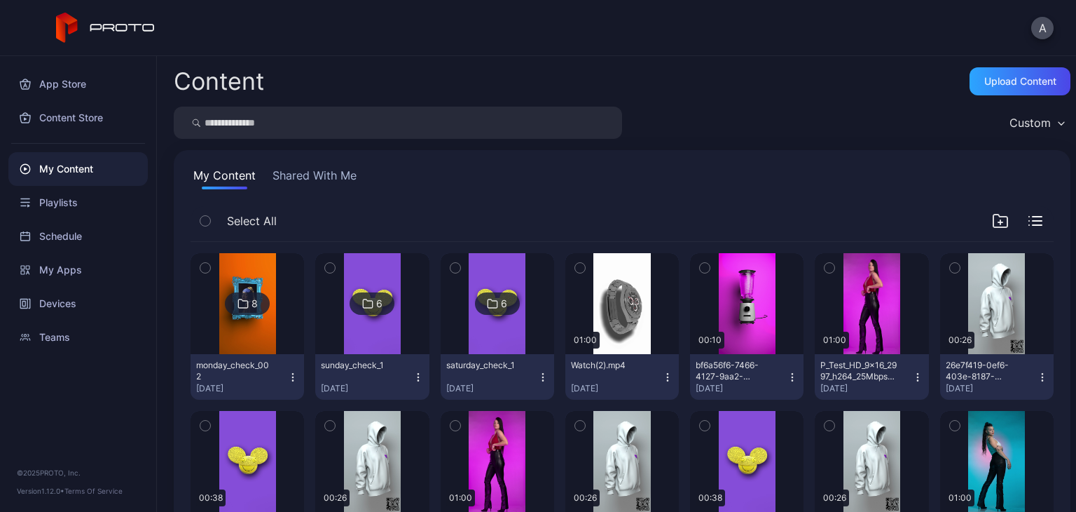
click at [278, 337] on div at bounding box center [247, 303] width 101 height 101
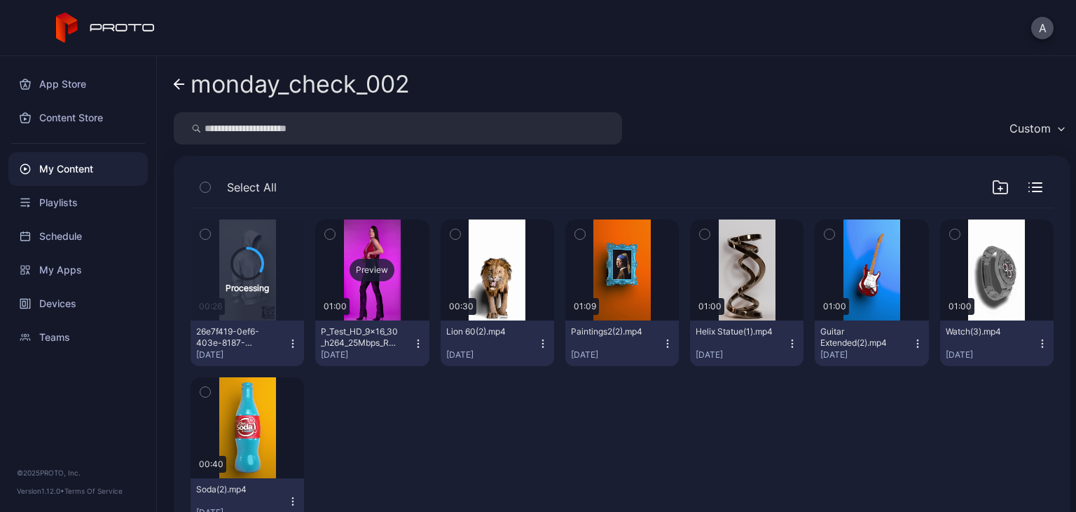
click at [350, 278] on div "Preview" at bounding box center [372, 270] width 45 height 22
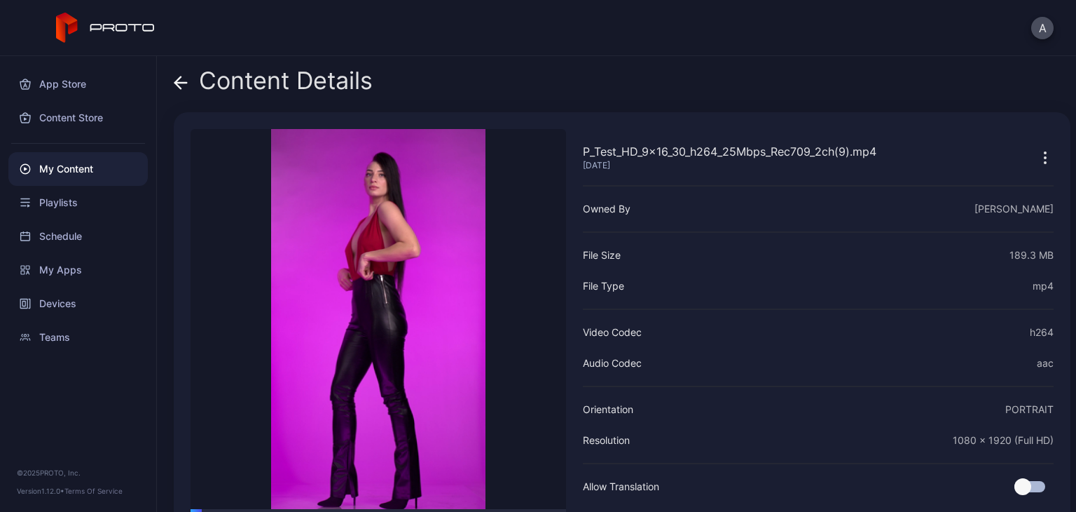
click at [180, 85] on icon at bounding box center [181, 83] width 14 height 14
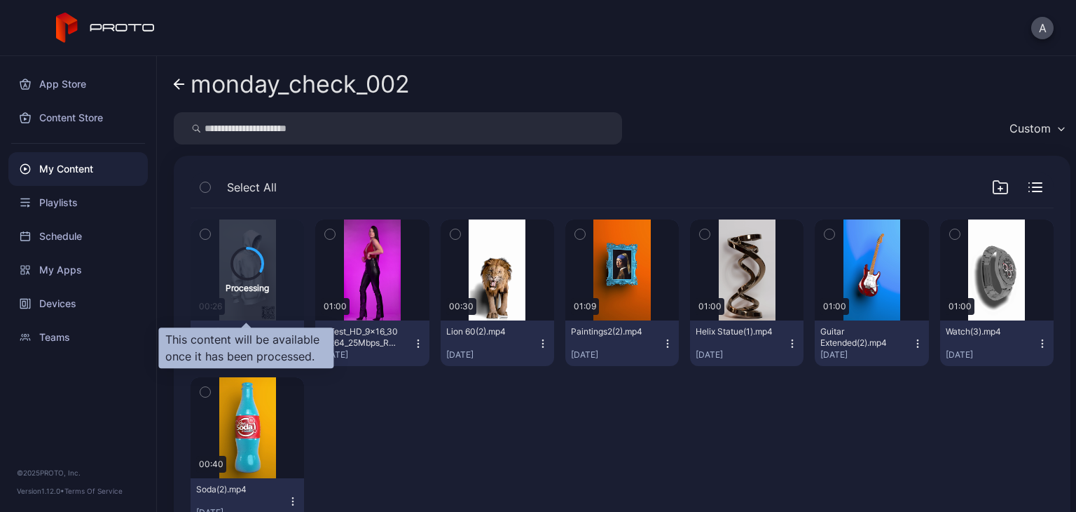
click at [222, 261] on div "Processing" at bounding box center [248, 269] width 114 height 101
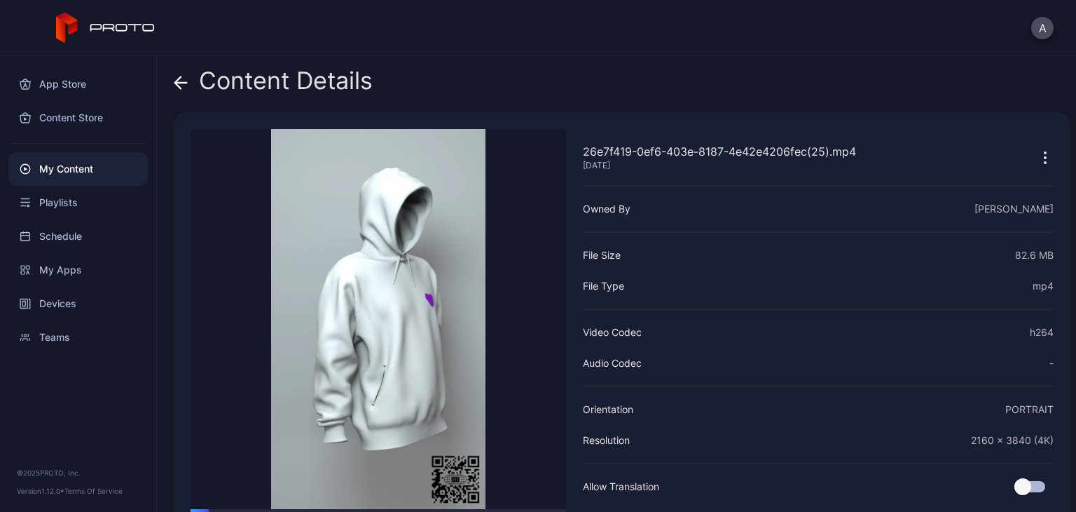
click at [182, 88] on icon at bounding box center [181, 83] width 14 height 14
